Goal: Task Accomplishment & Management: Complete application form

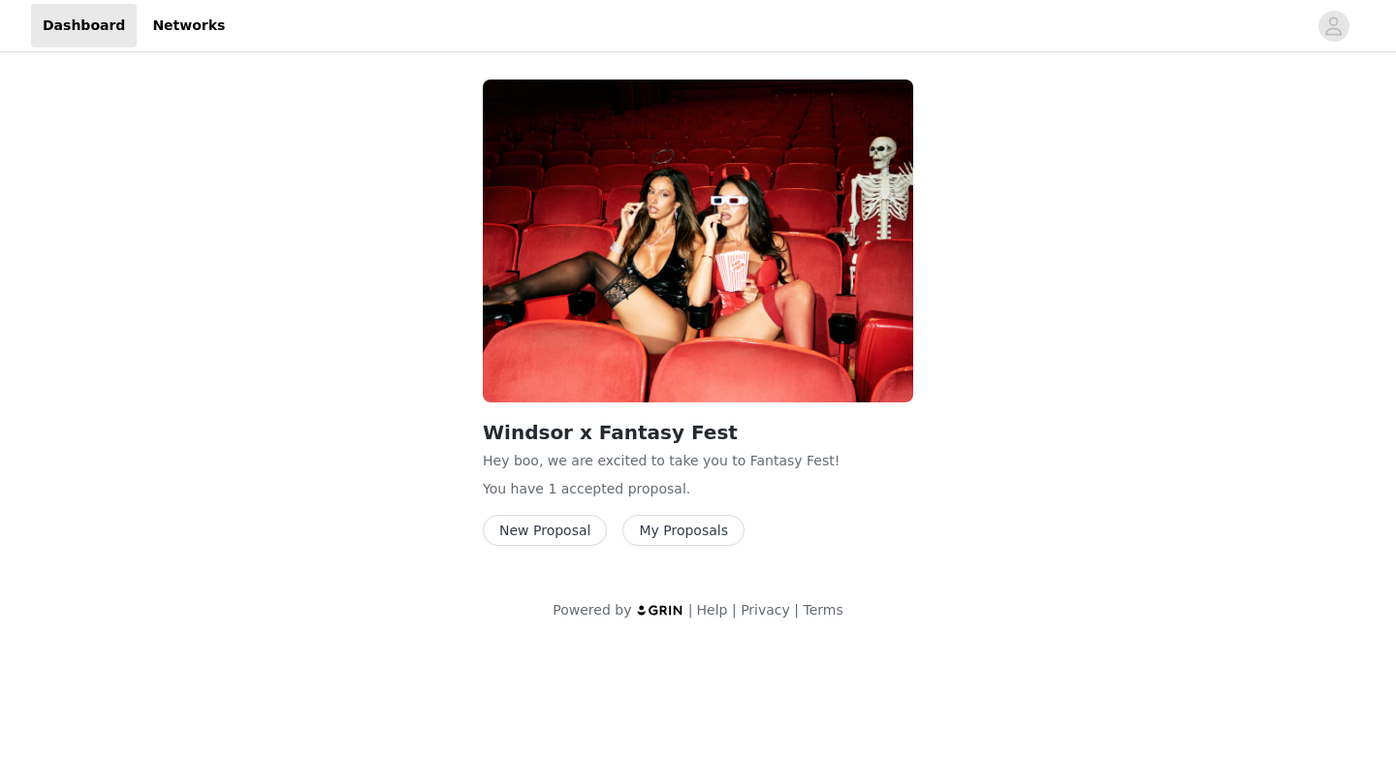
click at [546, 532] on button "New Proposal" at bounding box center [545, 530] width 124 height 31
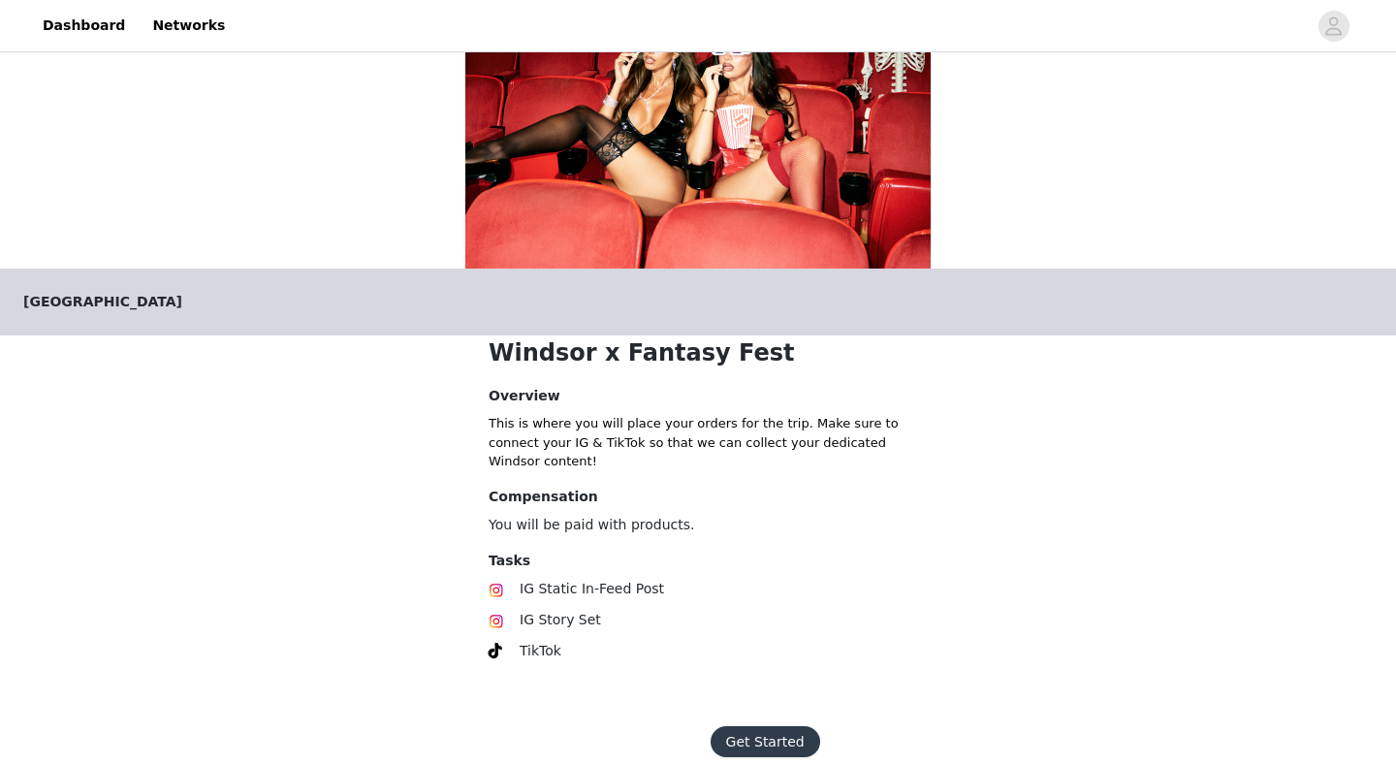
scroll to position [184, 0]
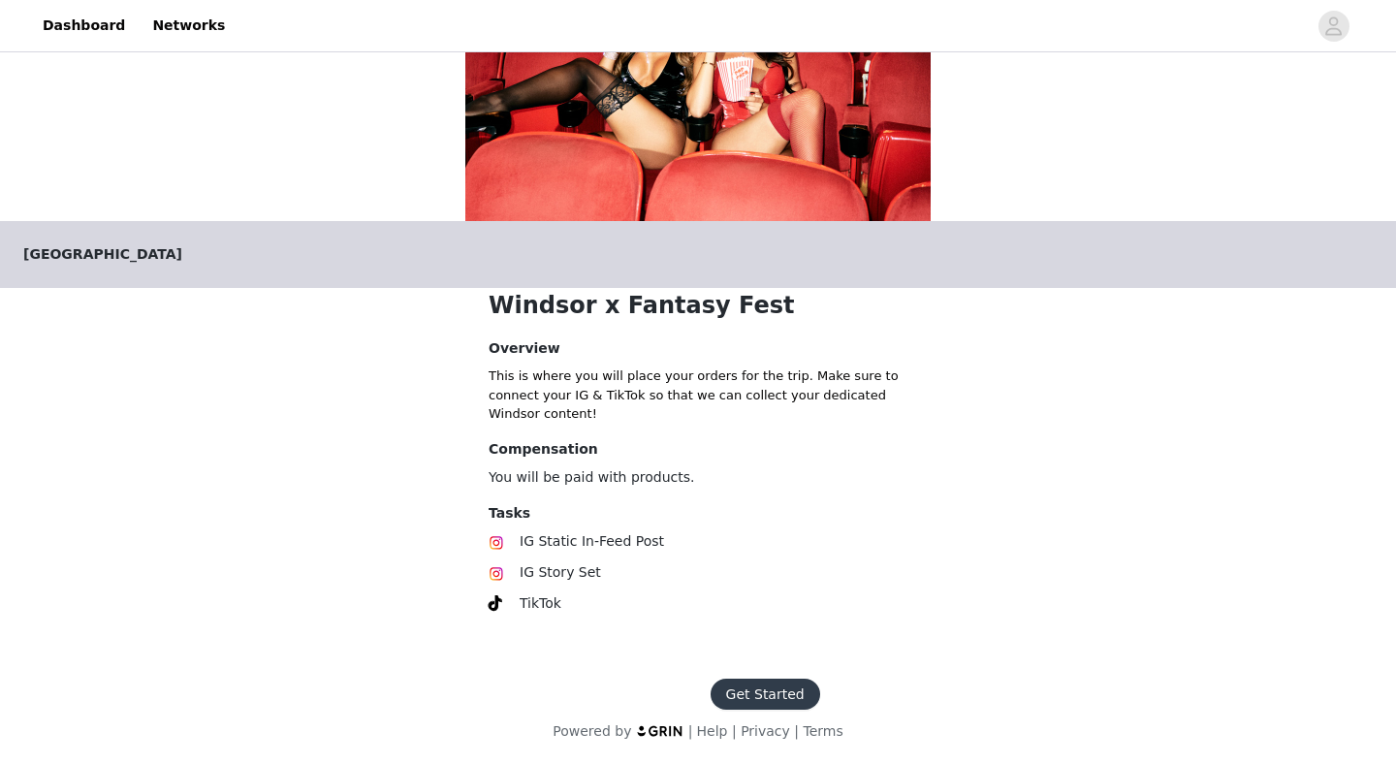
click at [745, 689] on button "Get Started" at bounding box center [766, 694] width 110 height 31
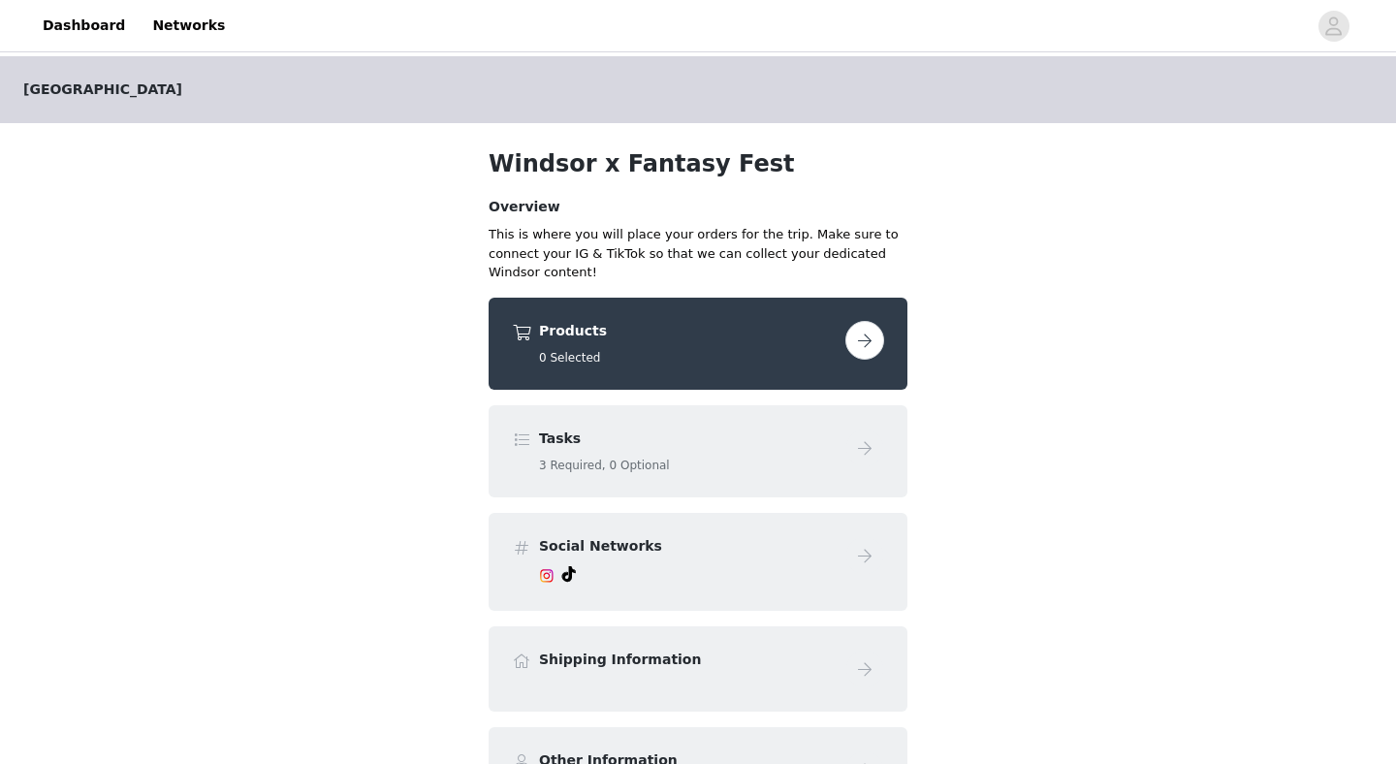
scroll to position [8, 0]
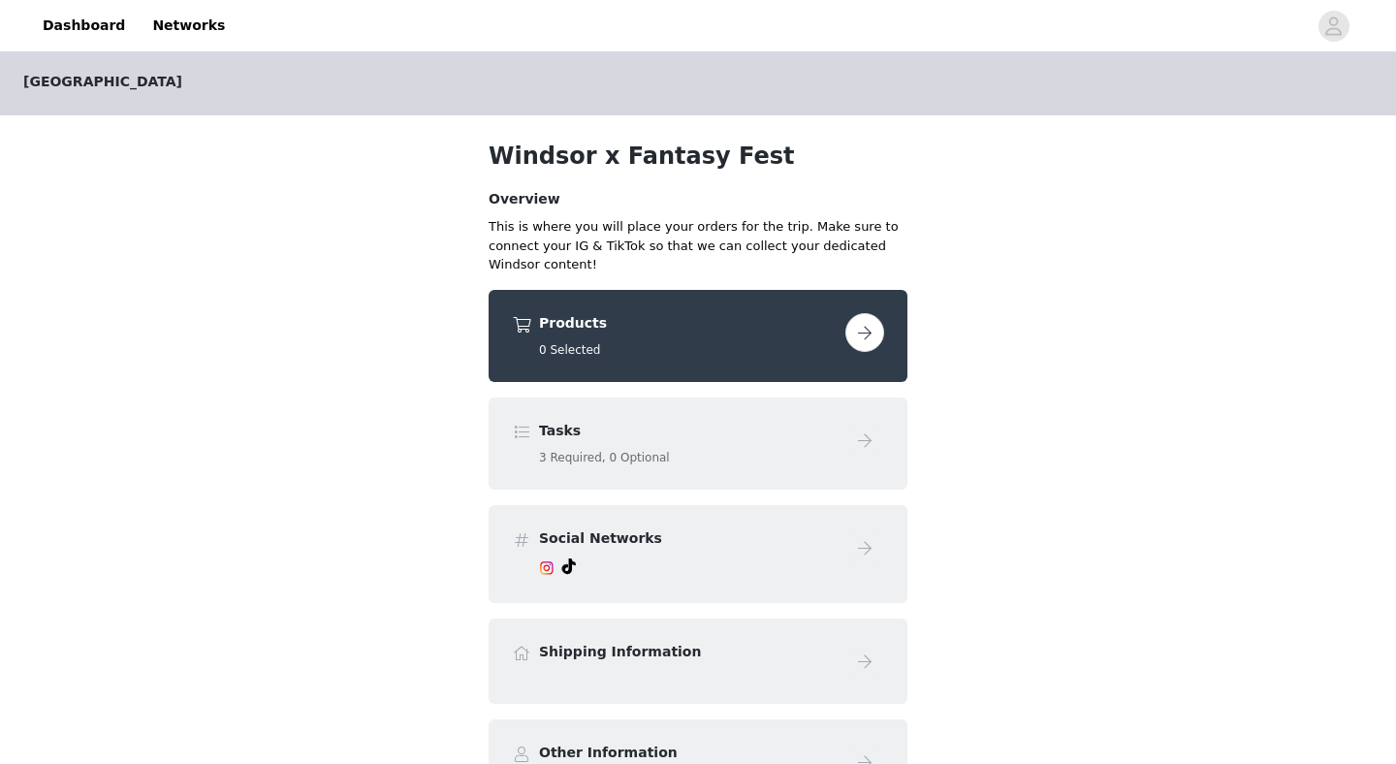
click at [870, 335] on button "button" at bounding box center [865, 332] width 39 height 39
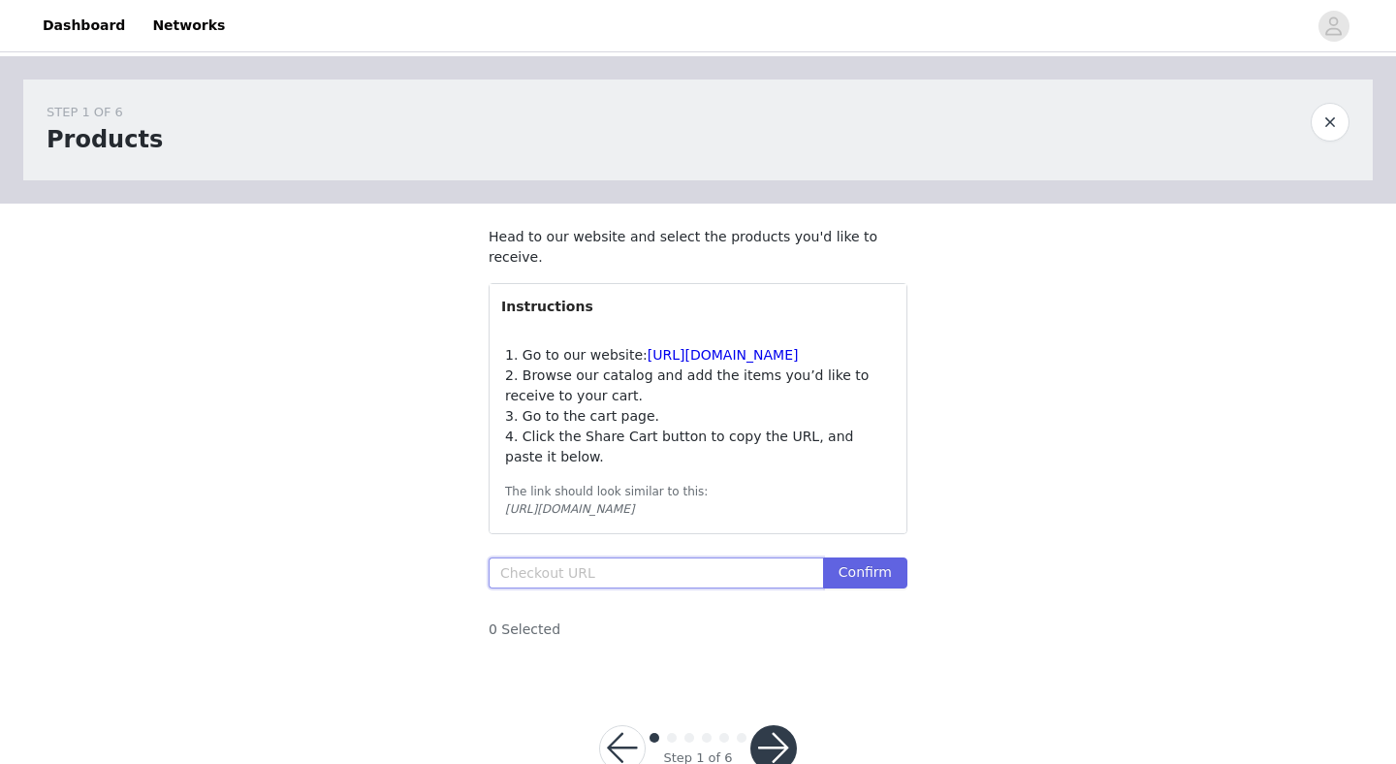
click at [563, 589] on input "text" at bounding box center [656, 573] width 335 height 31
paste input "[URL][DOMAIN_NAME]"
type input "[URL][DOMAIN_NAME]"
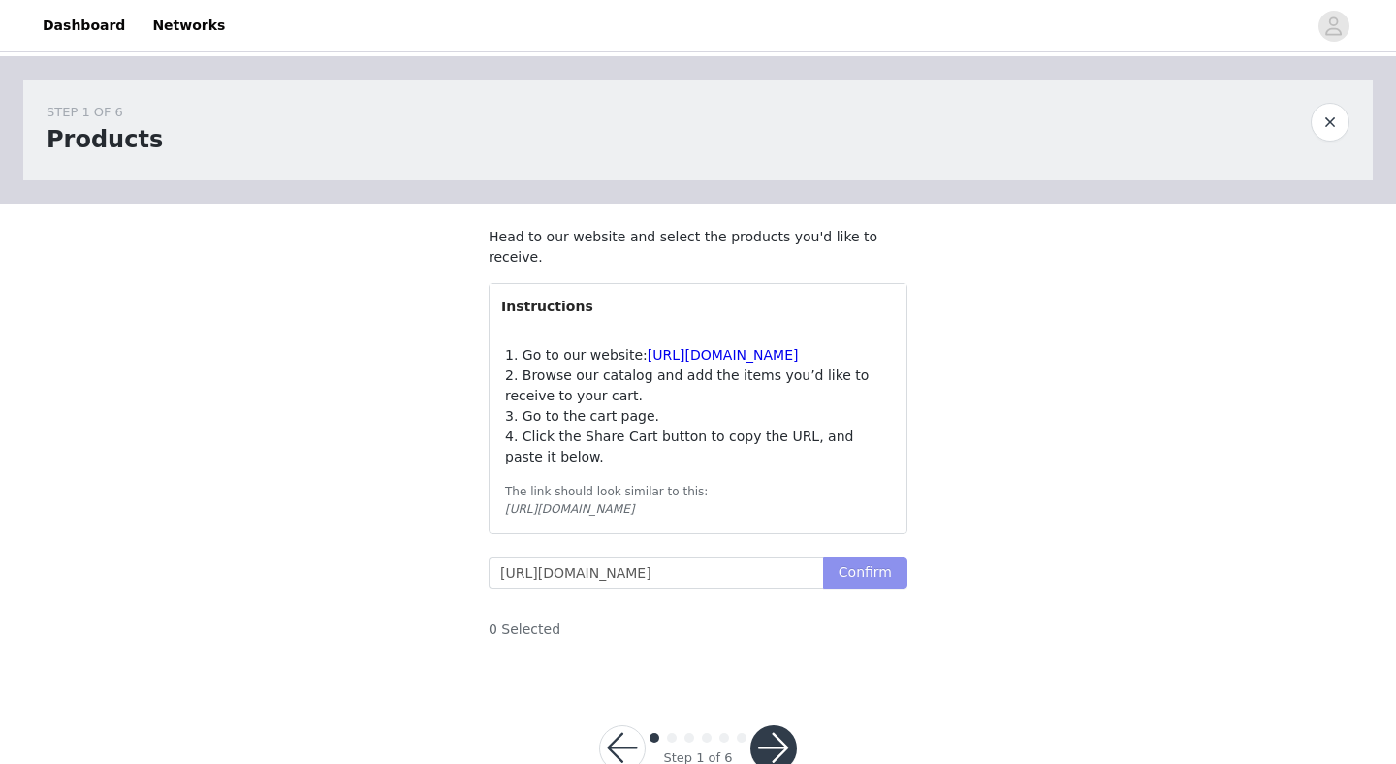
click at [881, 589] on button "Confirm" at bounding box center [865, 573] width 84 height 31
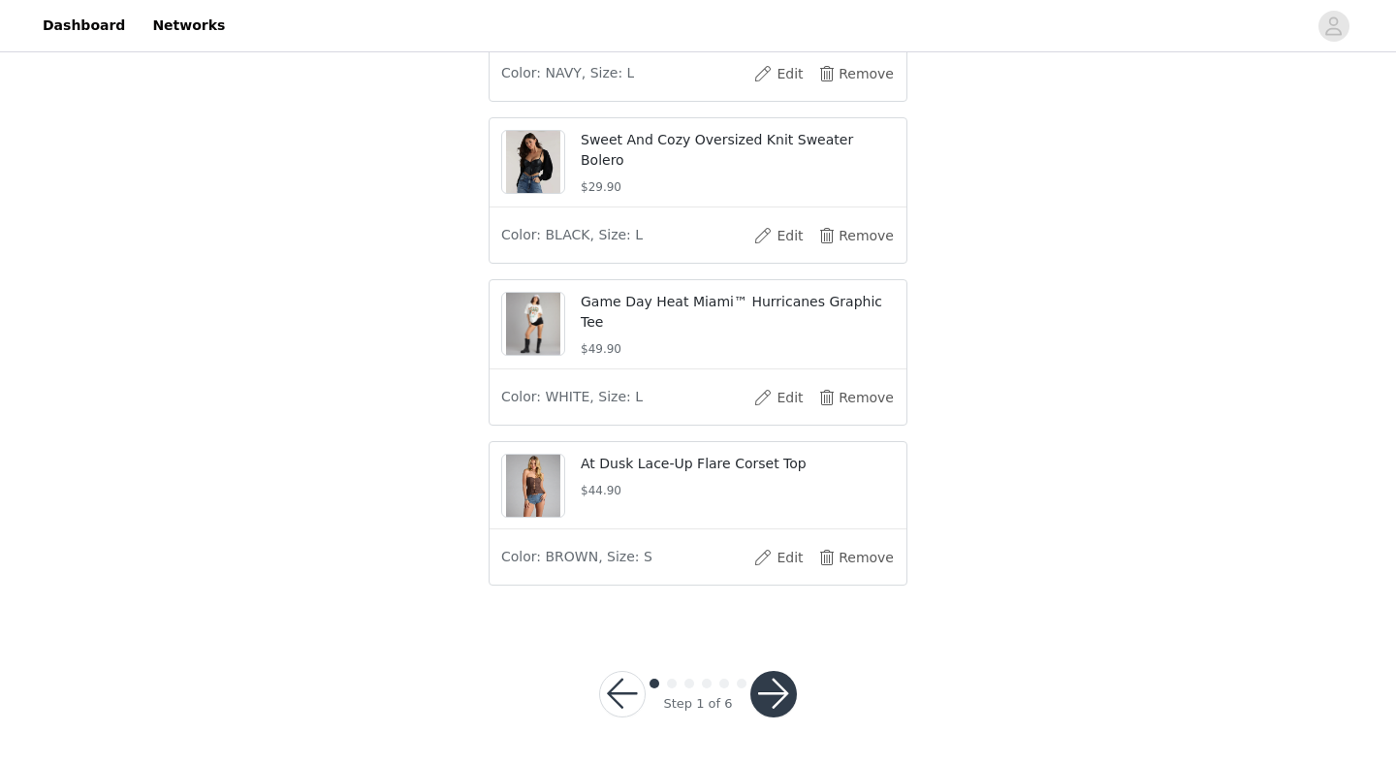
click at [768, 685] on button "button" at bounding box center [774, 694] width 47 height 47
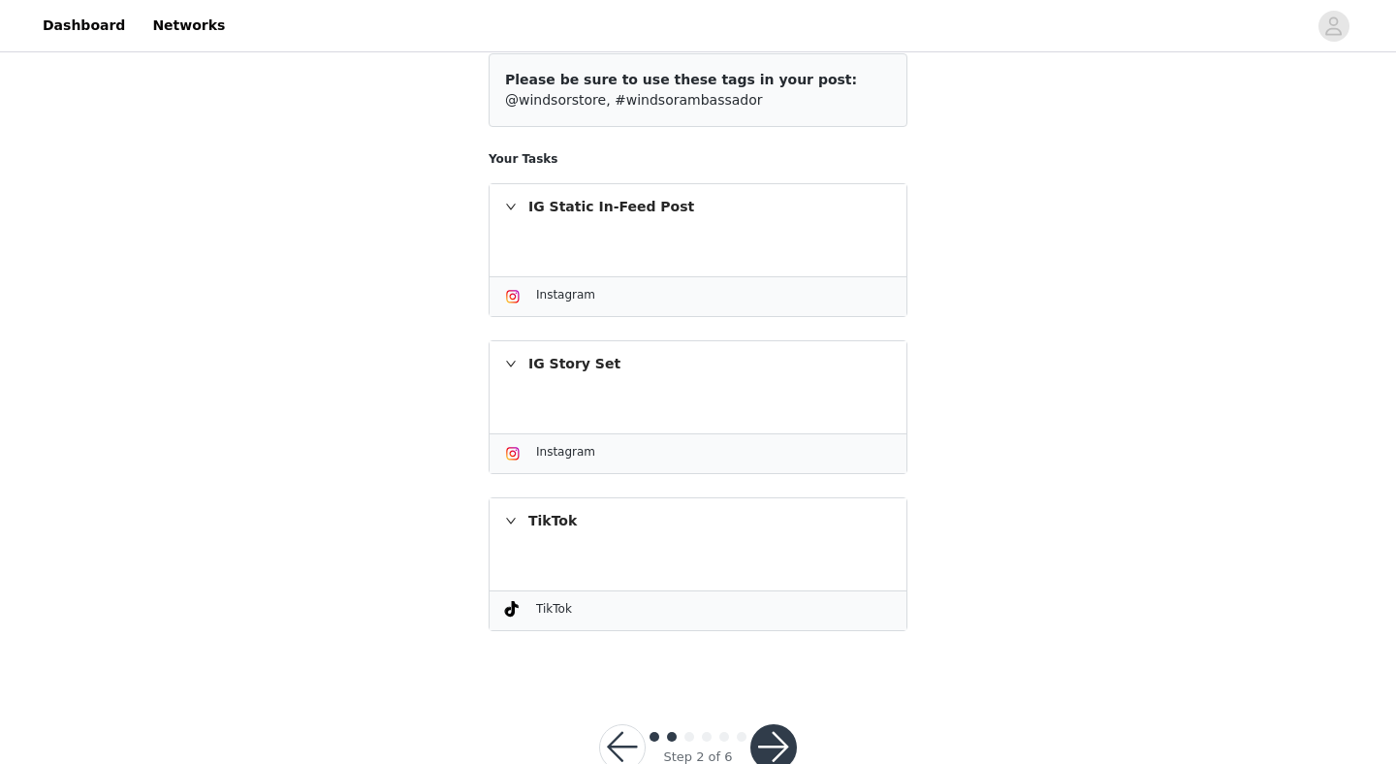
scroll to position [619, 0]
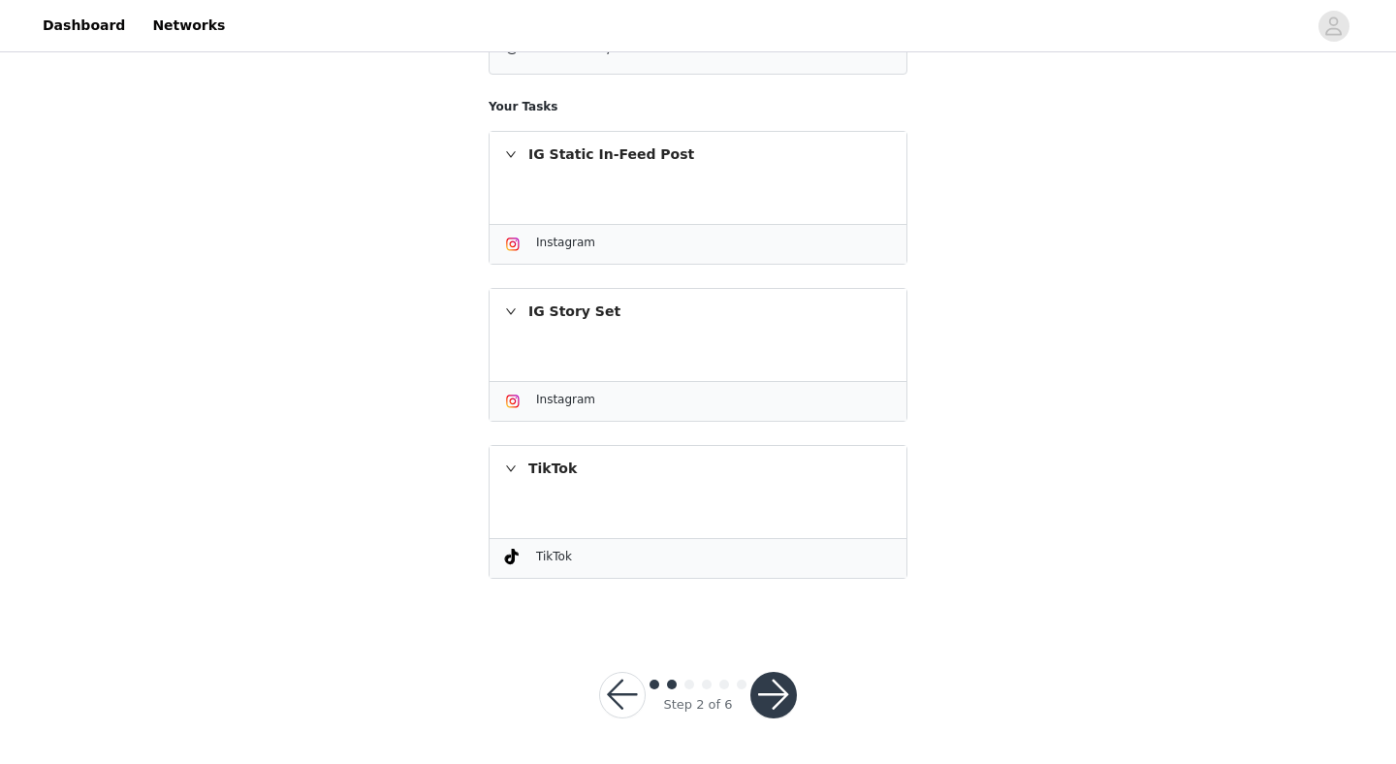
click at [768, 697] on button "button" at bounding box center [774, 695] width 47 height 47
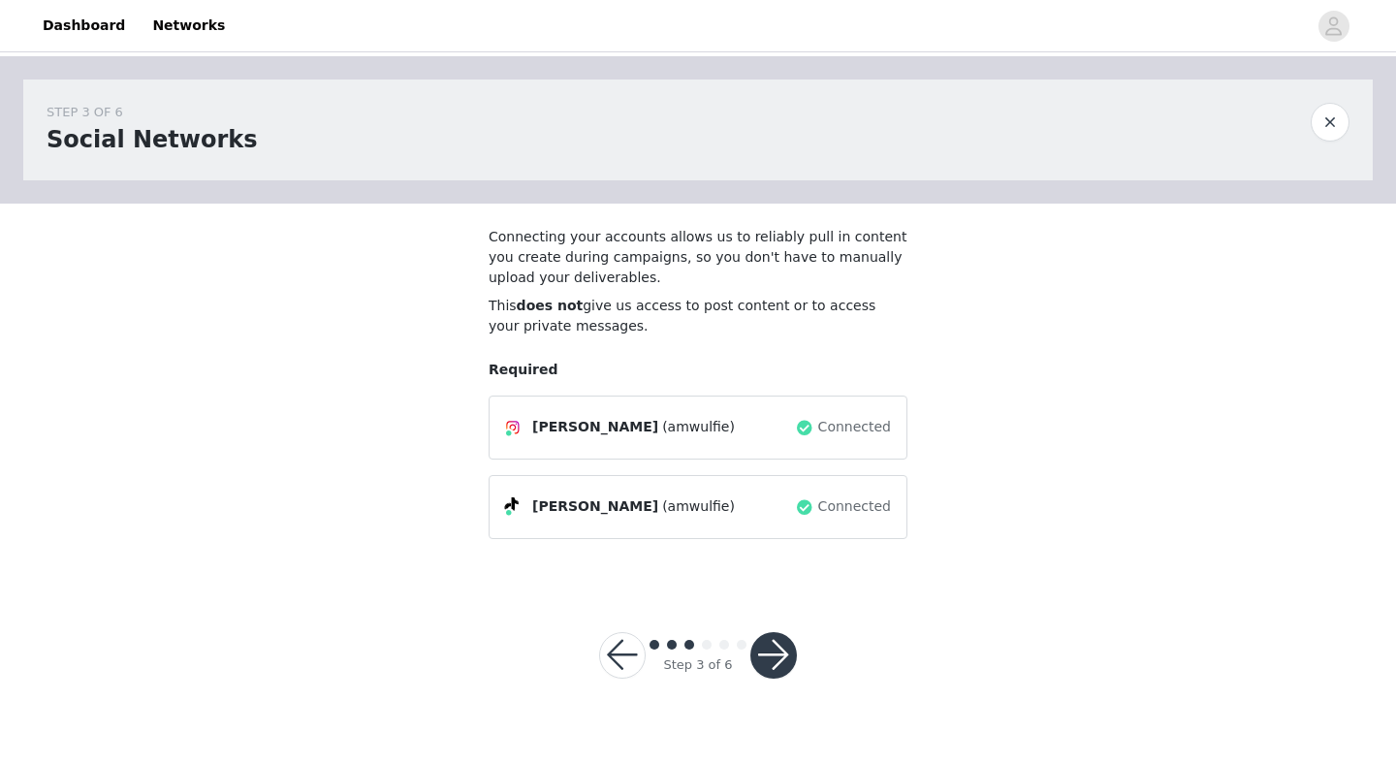
click at [779, 658] on button "button" at bounding box center [774, 655] width 47 height 47
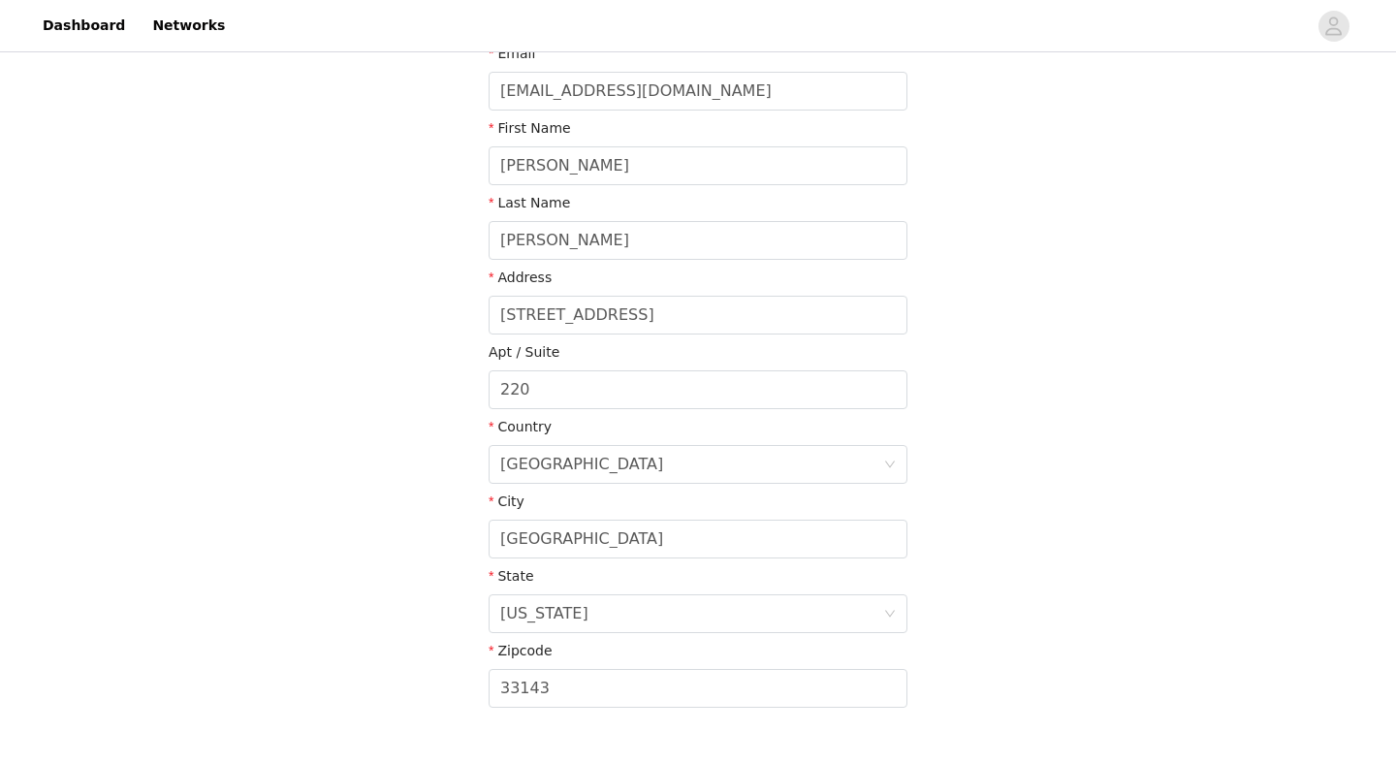
scroll to position [432, 0]
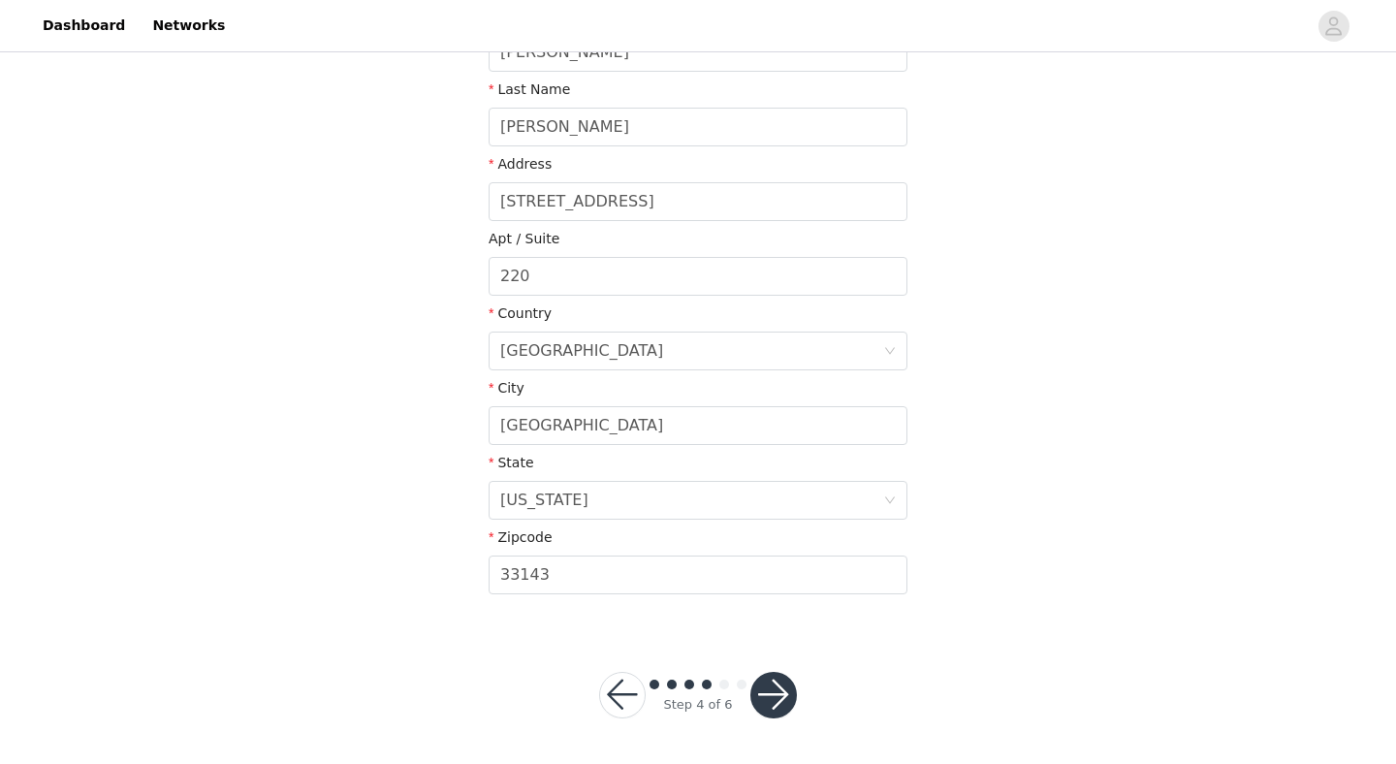
click at [769, 708] on button "button" at bounding box center [774, 695] width 47 height 47
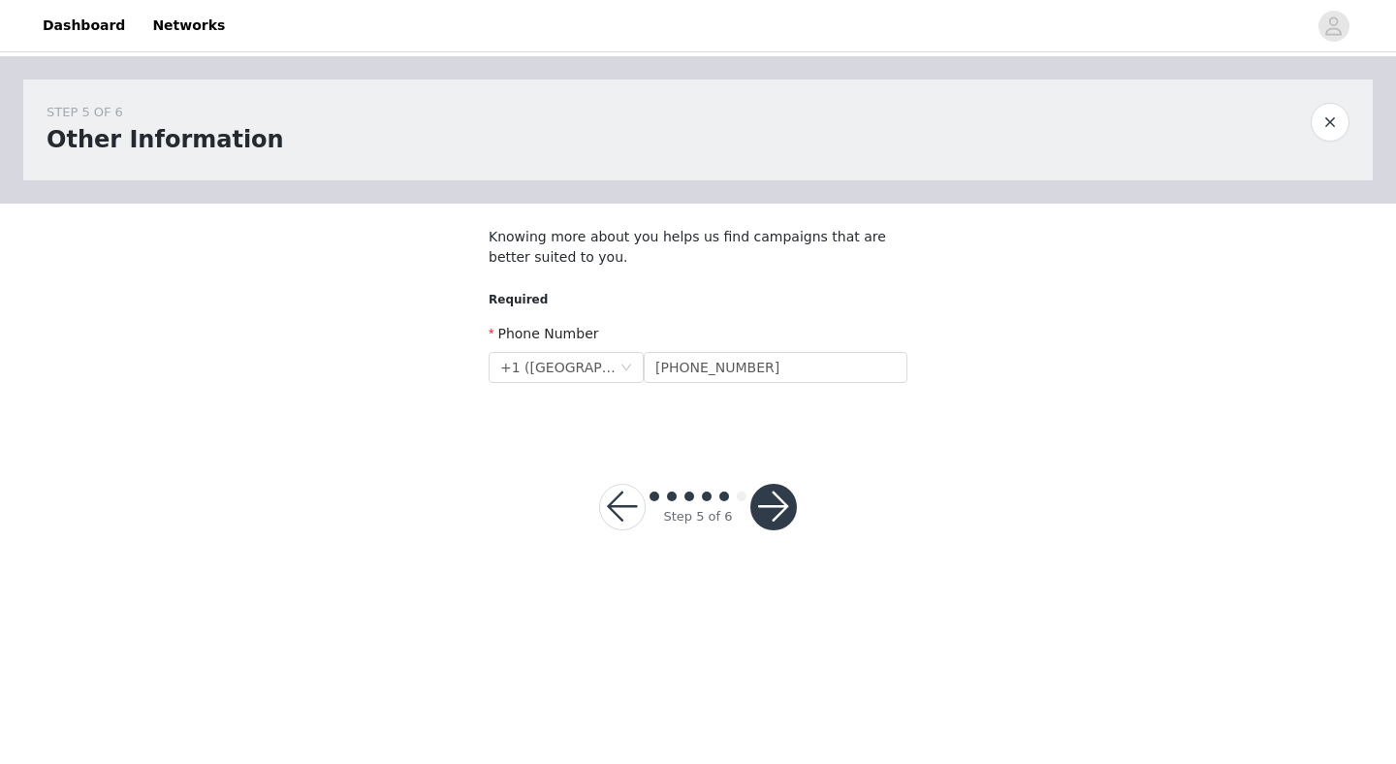
click at [769, 498] on button "button" at bounding box center [774, 507] width 47 height 47
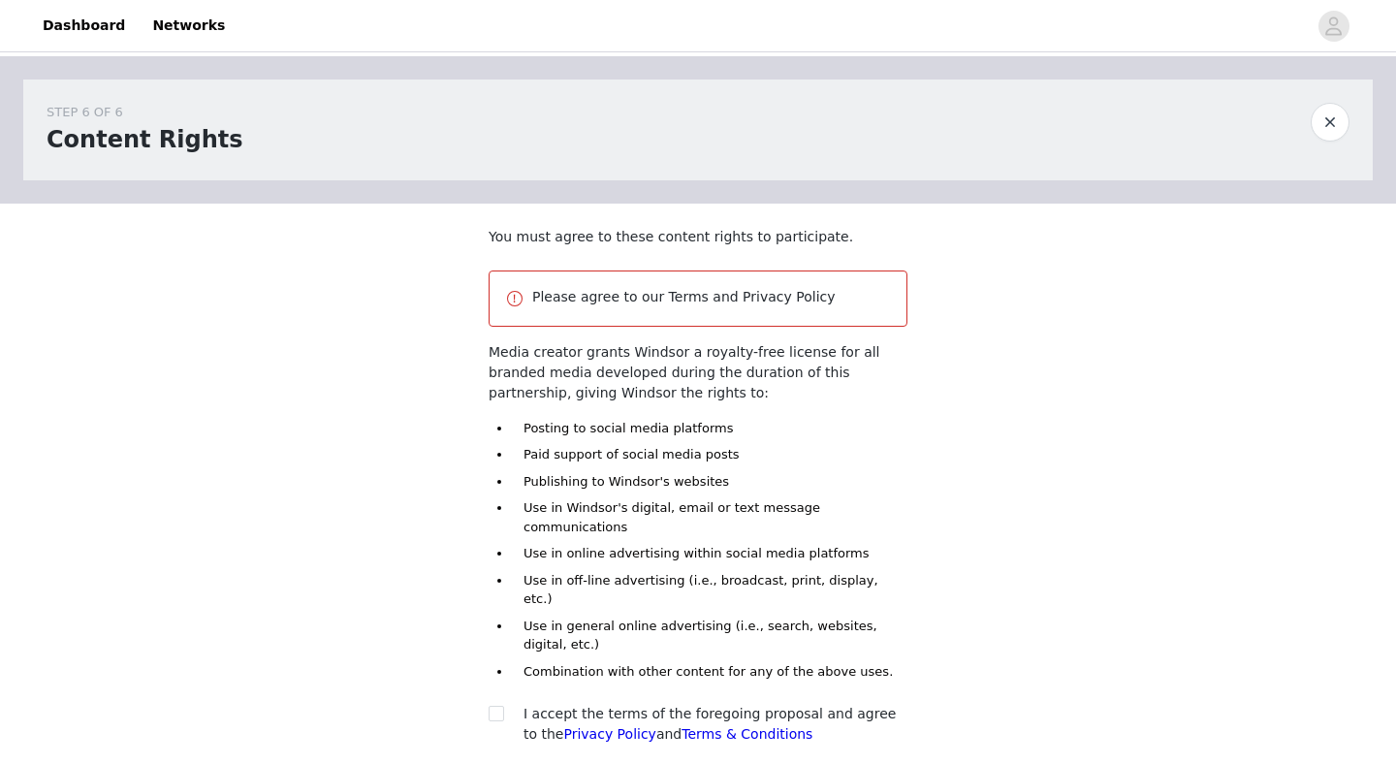
scroll to position [137, 0]
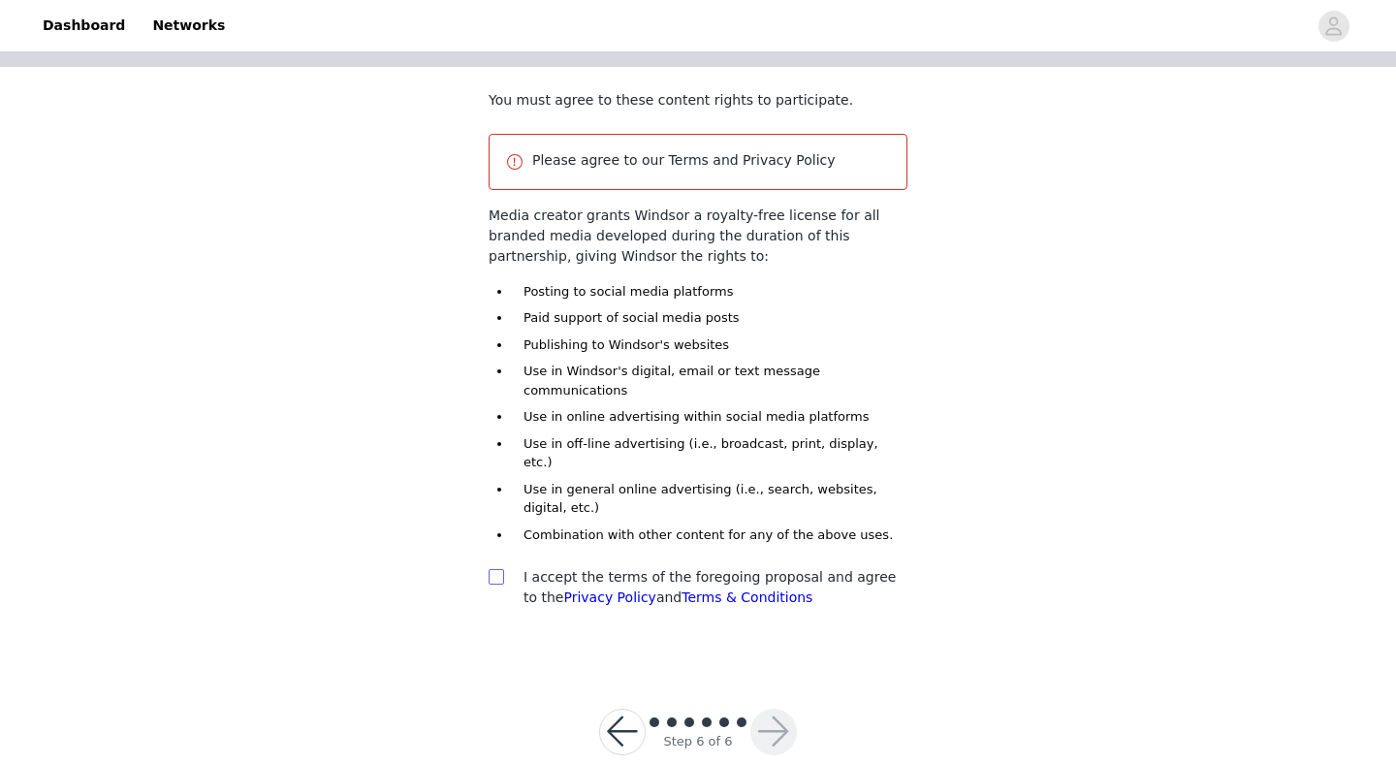
click at [497, 569] on input "checkbox" at bounding box center [496, 576] width 14 height 14
checkbox input "true"
click at [780, 709] on button "button" at bounding box center [774, 732] width 47 height 47
